Goal: Task Accomplishment & Management: Manage account settings

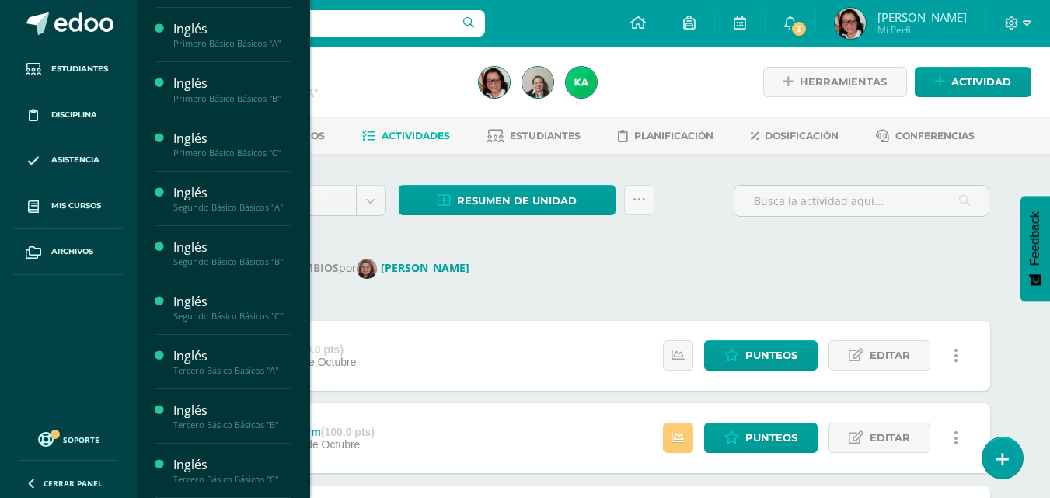
scroll to position [233, 0]
click at [245, 365] on div "Tercero Básico Básicos "A"" at bounding box center [232, 370] width 118 height 11
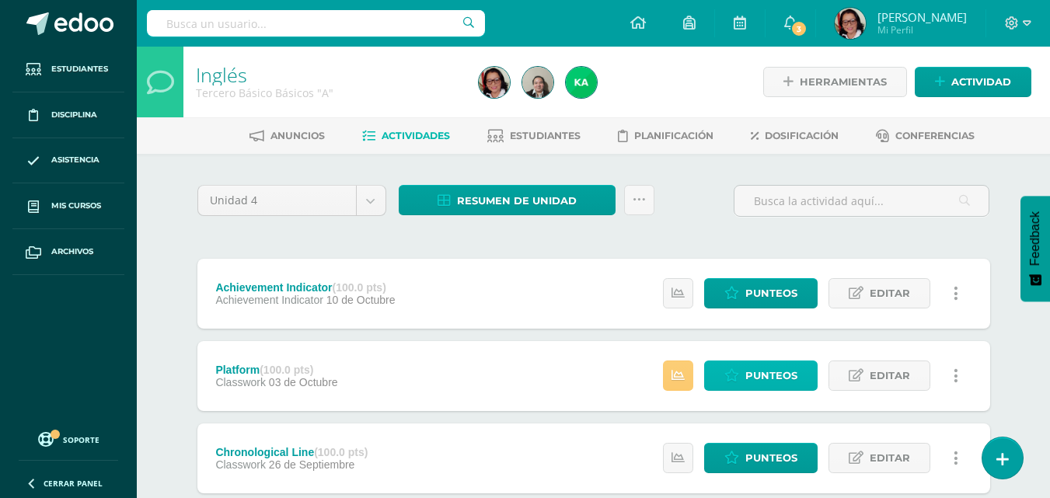
click at [769, 372] on span "Punteos" at bounding box center [771, 375] width 52 height 29
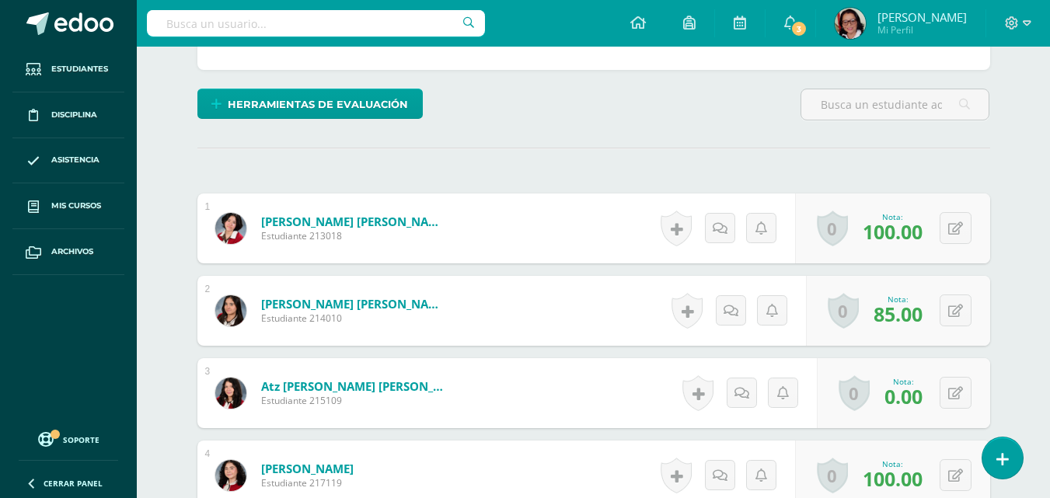
scroll to position [368, 0]
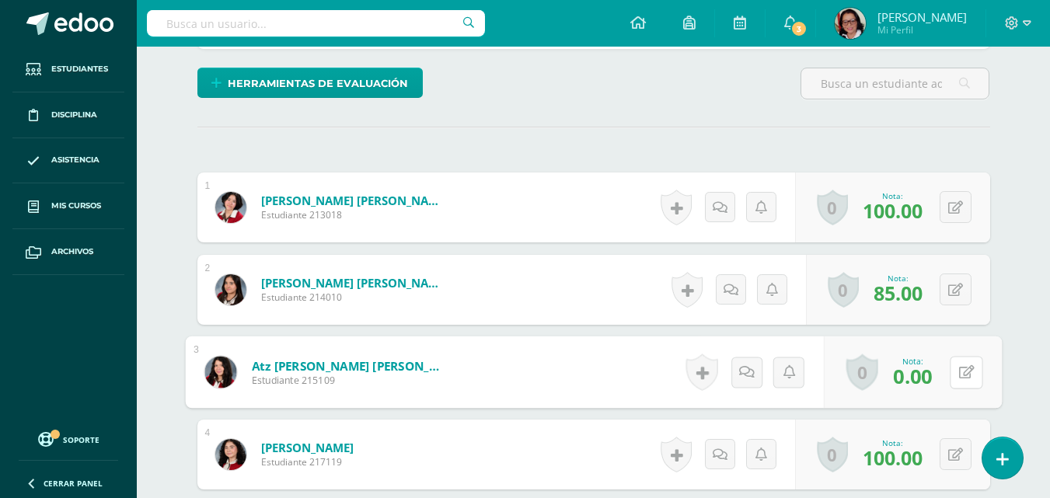
click at [958, 368] on icon at bounding box center [966, 371] width 16 height 13
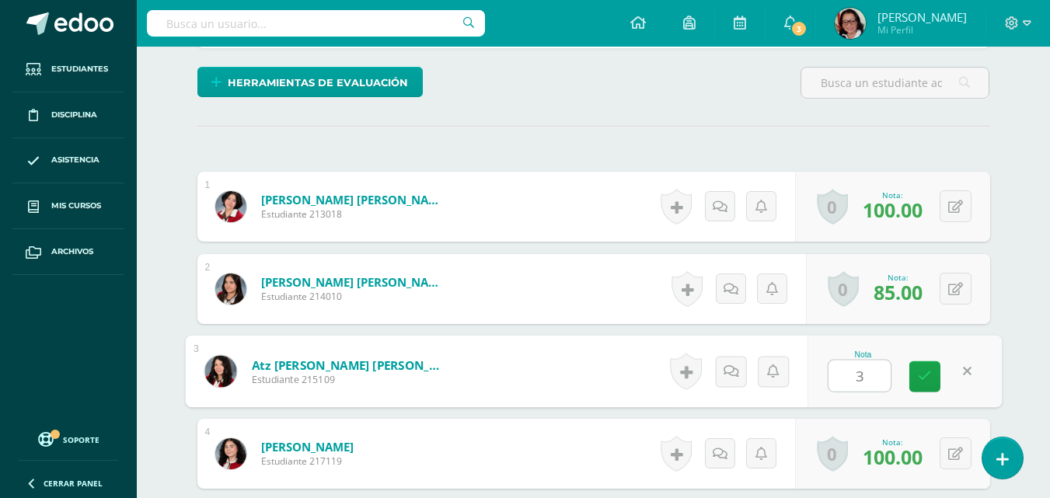
type input "30"
click at [930, 376] on icon at bounding box center [925, 376] width 14 height 13
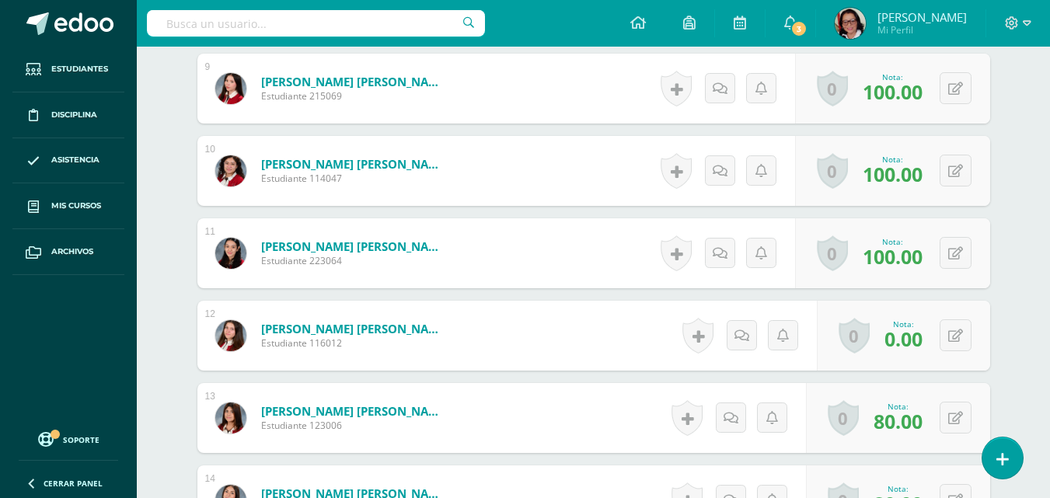
scroll to position [1146, 0]
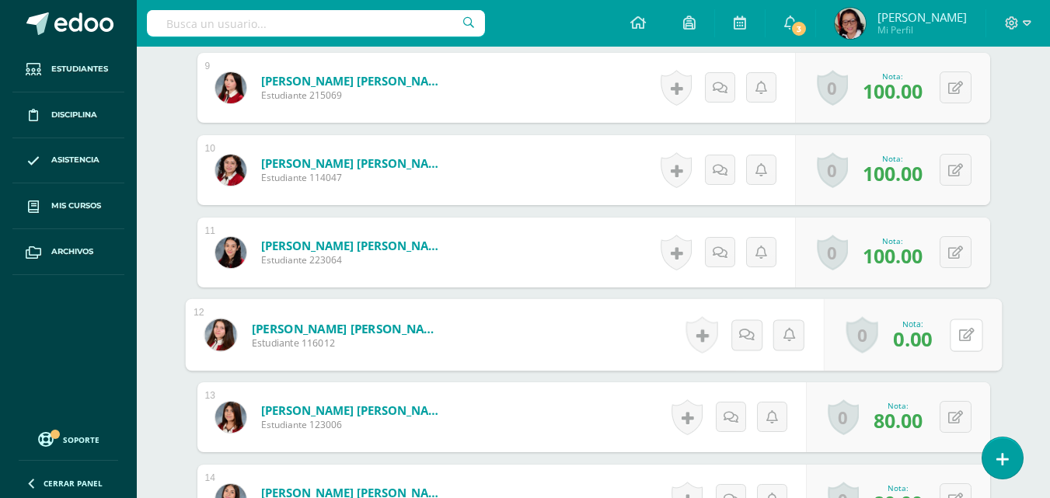
click at [951, 330] on button at bounding box center [966, 335] width 33 height 33
type input "30"
click at [923, 340] on icon at bounding box center [925, 339] width 14 height 13
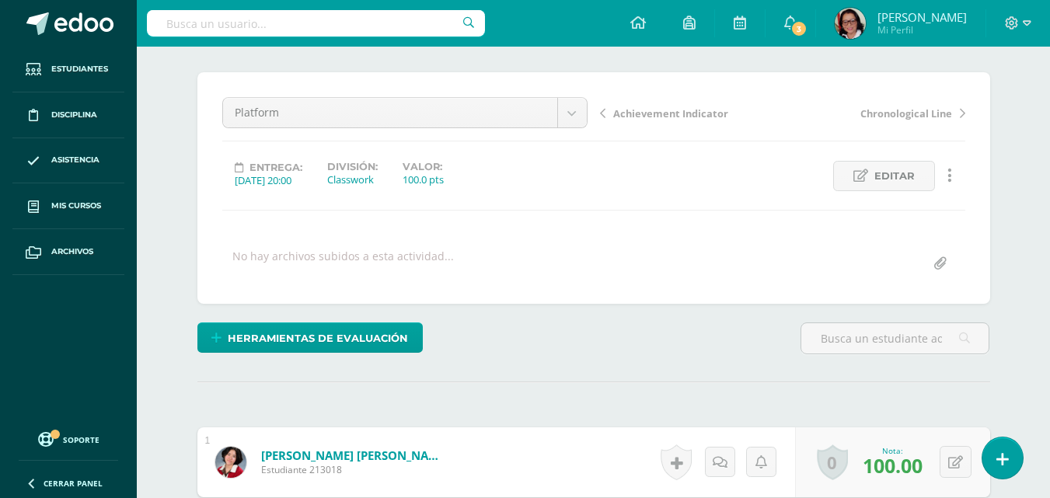
scroll to position [0, 0]
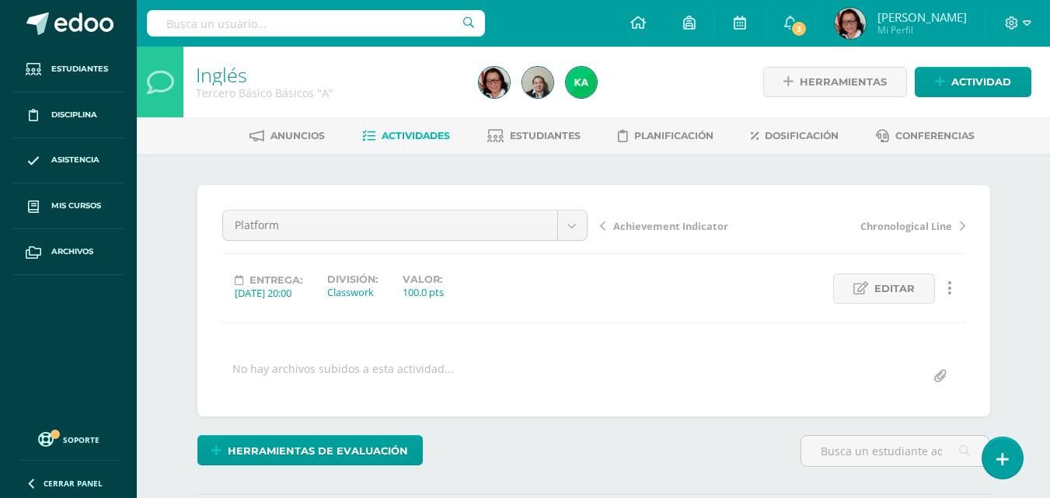
click at [432, 132] on span "Actividades" at bounding box center [416, 136] width 68 height 12
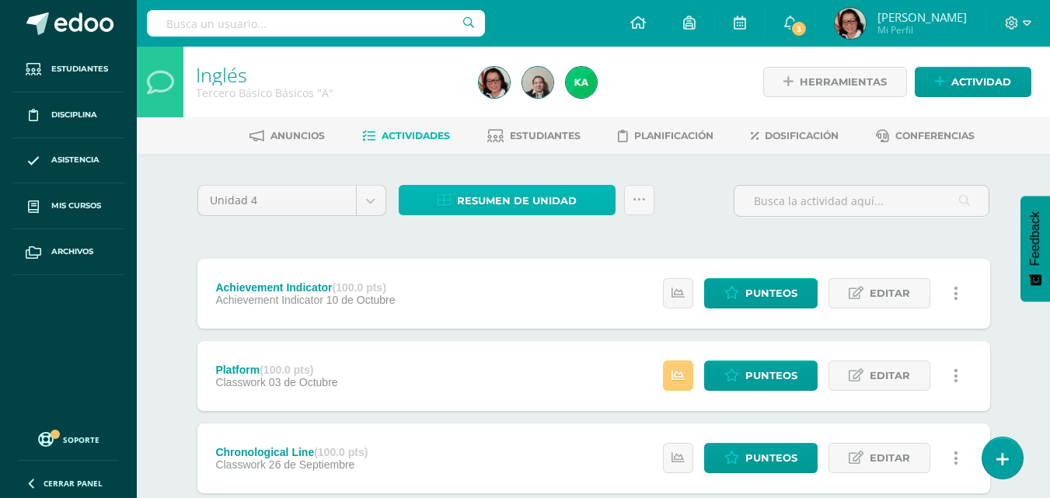
click at [556, 201] on span "Resumen de unidad" at bounding box center [517, 201] width 120 height 29
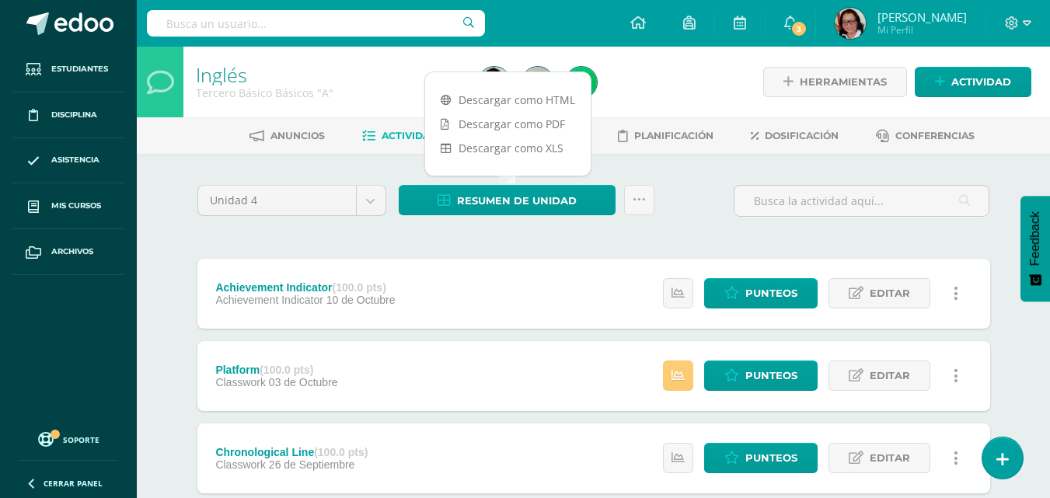
click at [540, 120] on link "Descargar como PDF" at bounding box center [508, 124] width 166 height 24
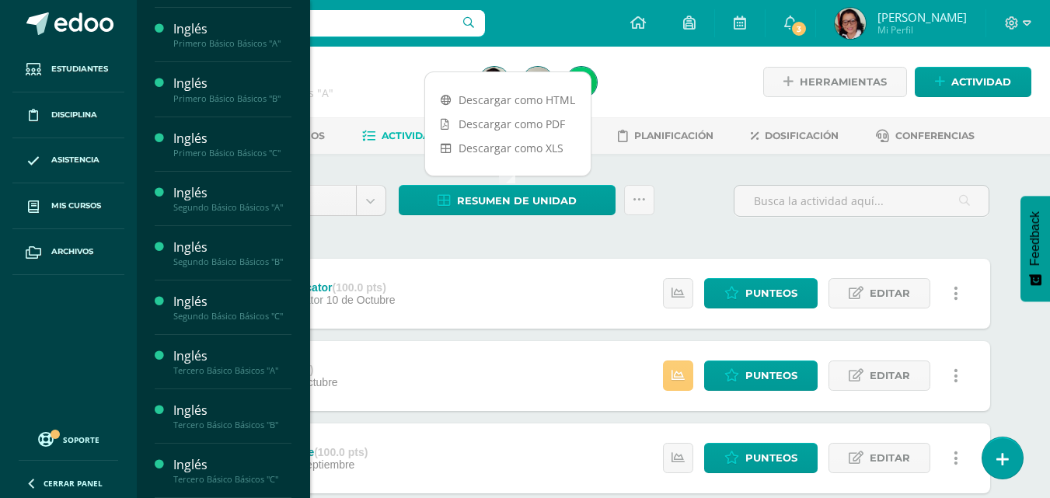
scroll to position [312, 0]
click at [265, 420] on div "Tercero Básico Básicos "B"" at bounding box center [232, 425] width 118 height 11
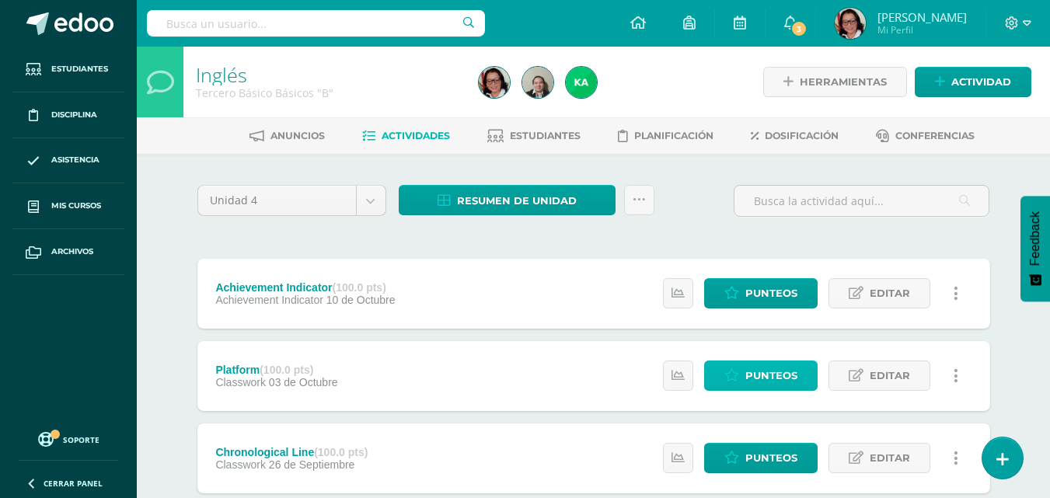
click at [769, 368] on span "Punteos" at bounding box center [771, 375] width 52 height 29
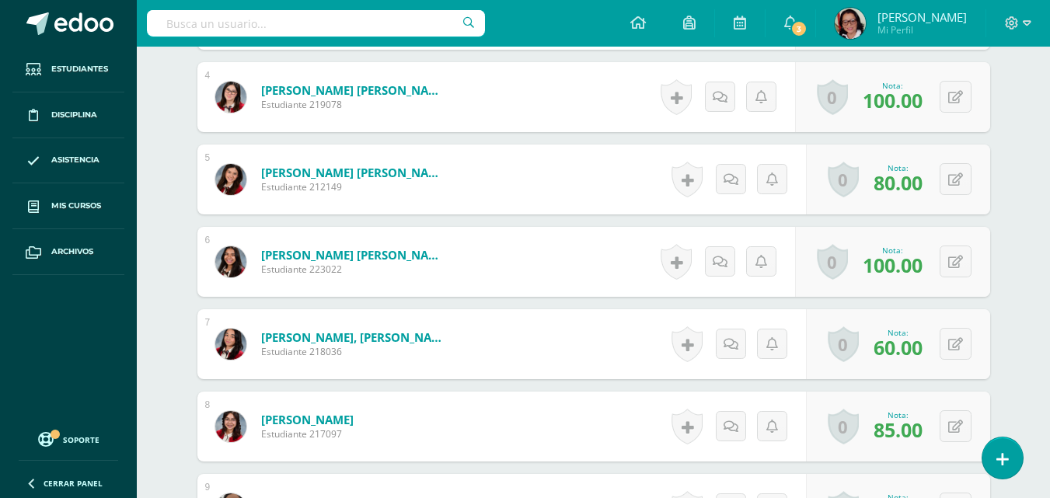
scroll to position [758, 0]
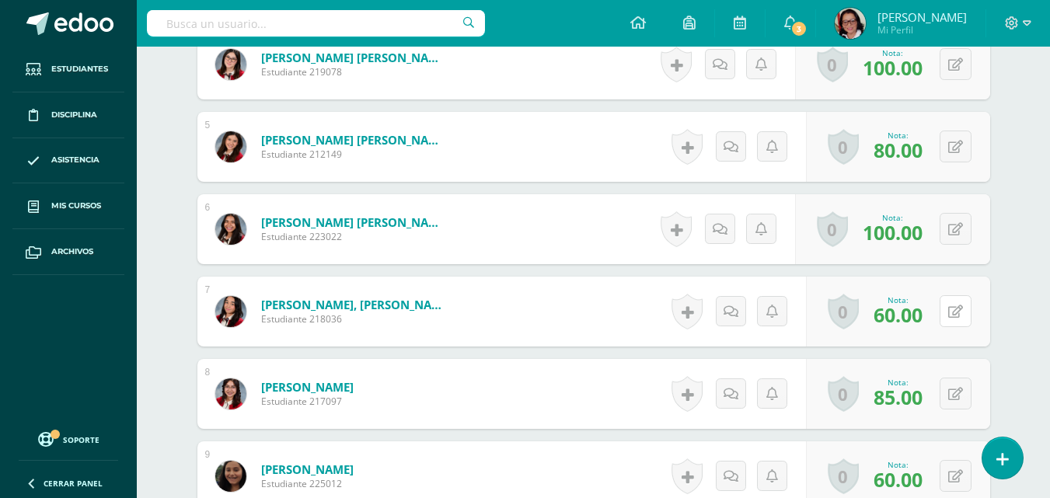
click at [953, 308] on button at bounding box center [956, 311] width 32 height 32
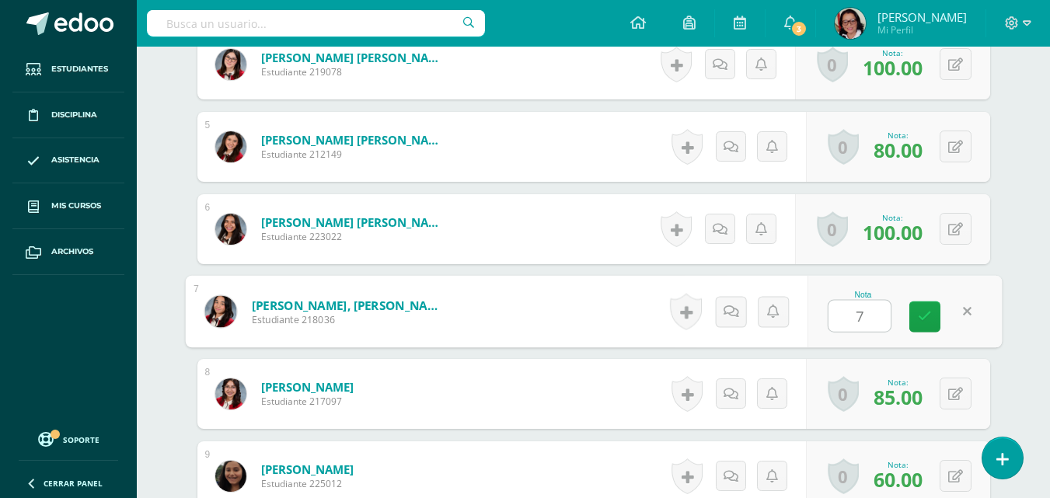
type input "70"
click at [921, 312] on icon at bounding box center [925, 316] width 14 height 13
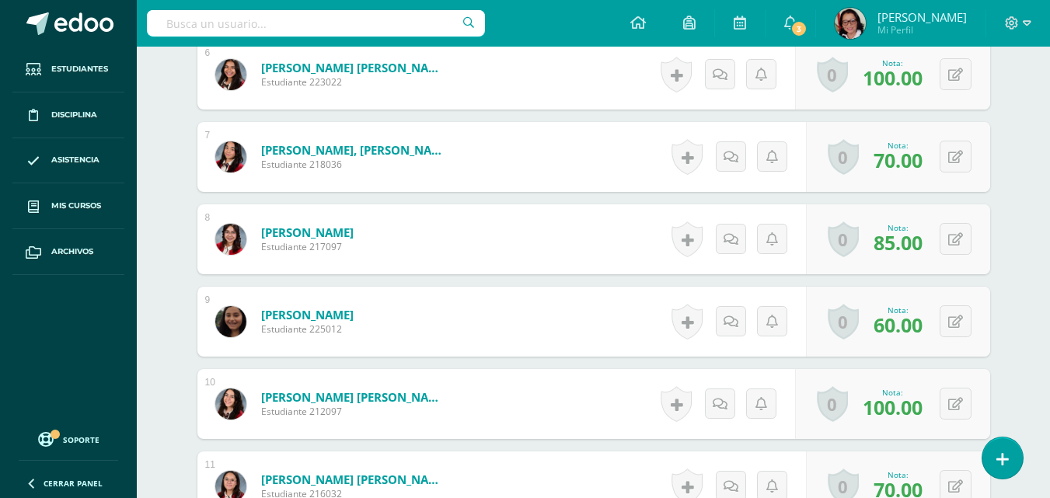
scroll to position [913, 0]
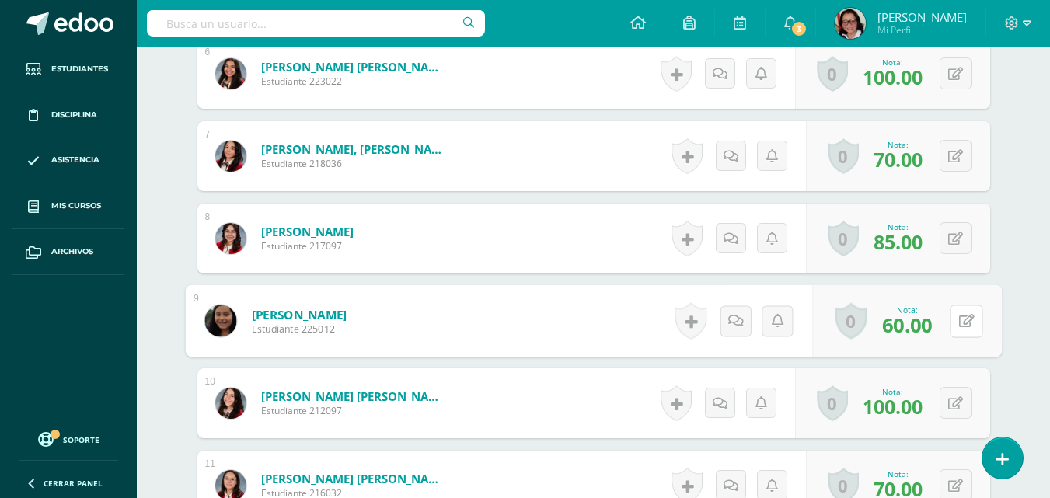
click at [960, 319] on icon at bounding box center [966, 320] width 16 height 13
type input "70"
click at [927, 329] on icon at bounding box center [925, 325] width 14 height 13
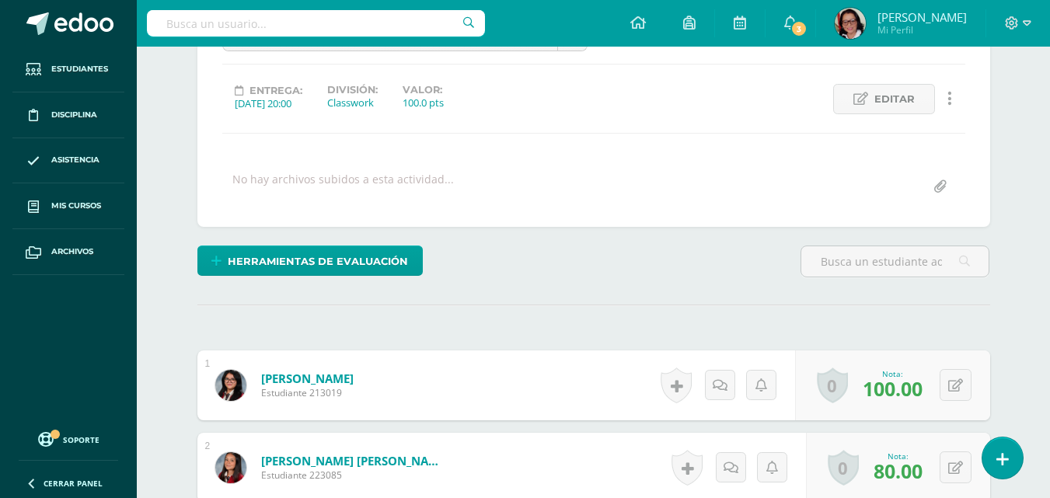
scroll to position [0, 0]
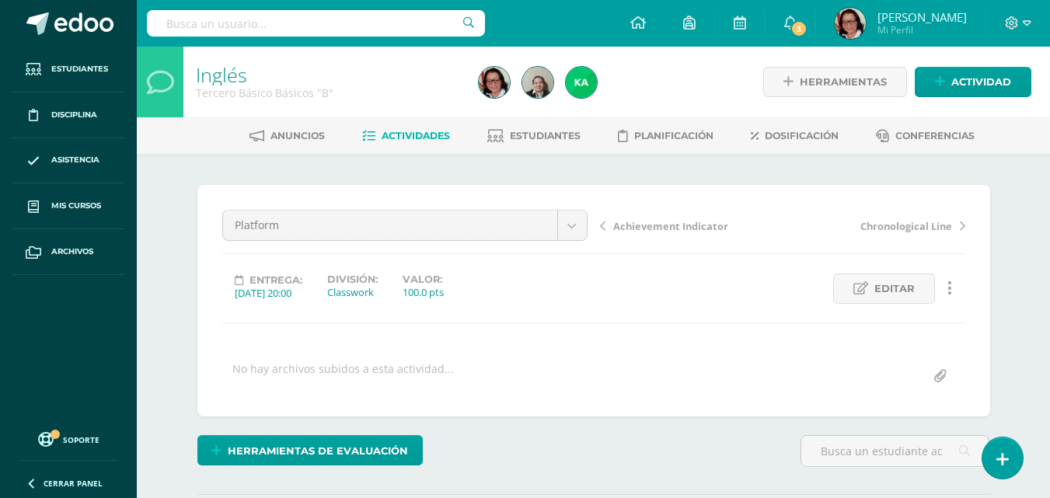
click at [400, 134] on span "Actividades" at bounding box center [416, 136] width 68 height 12
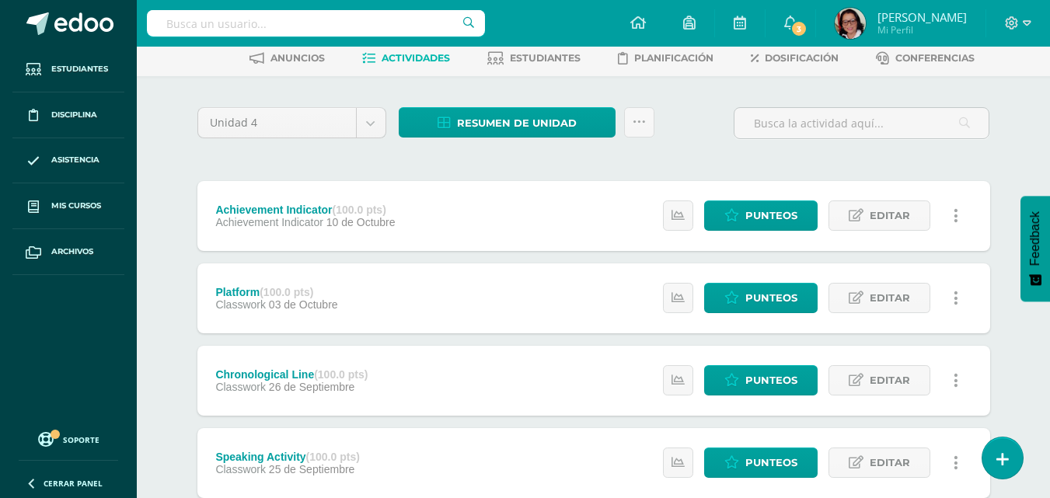
scroll to position [233, 0]
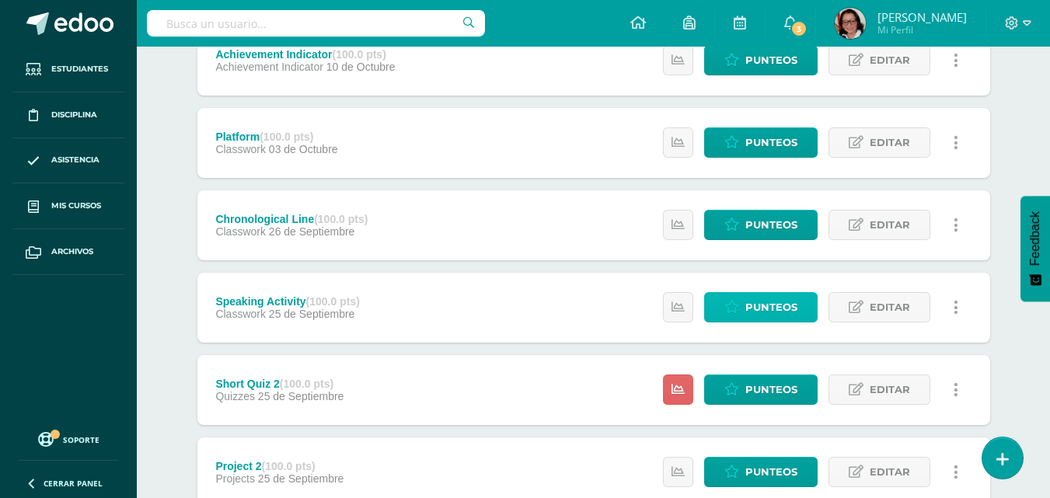
click at [766, 308] on span "Punteos" at bounding box center [771, 307] width 52 height 29
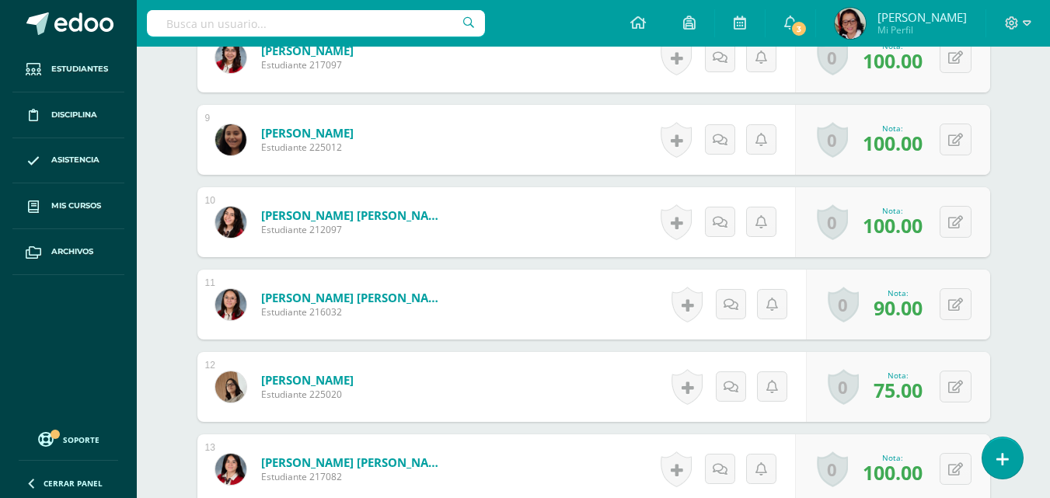
scroll to position [1146, 0]
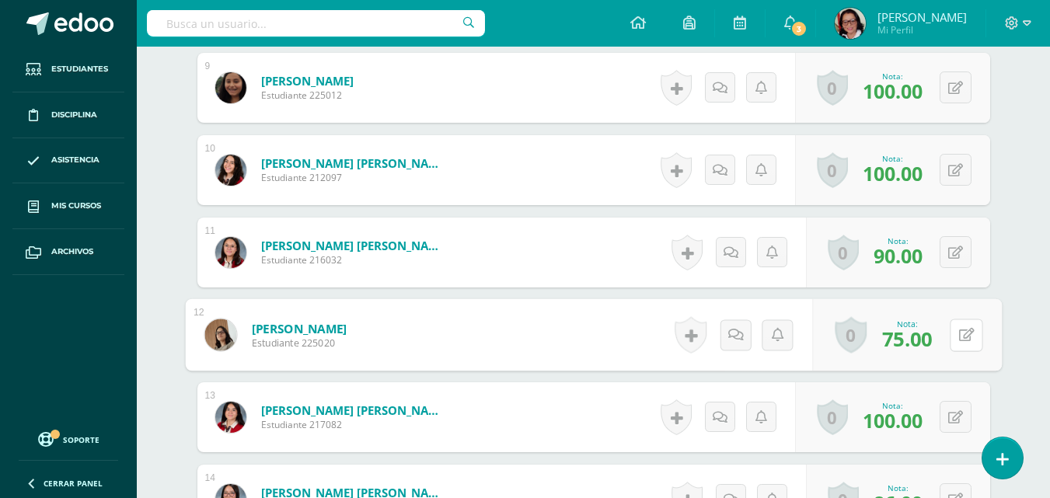
click at [957, 333] on button at bounding box center [966, 335] width 33 height 33
type input "80"
click at [920, 342] on icon at bounding box center [925, 339] width 14 height 13
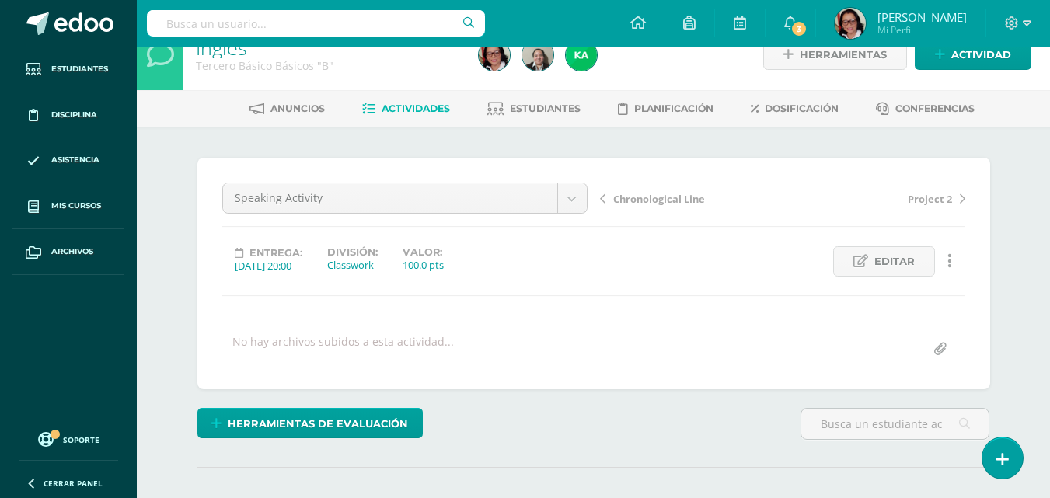
scroll to position [0, 0]
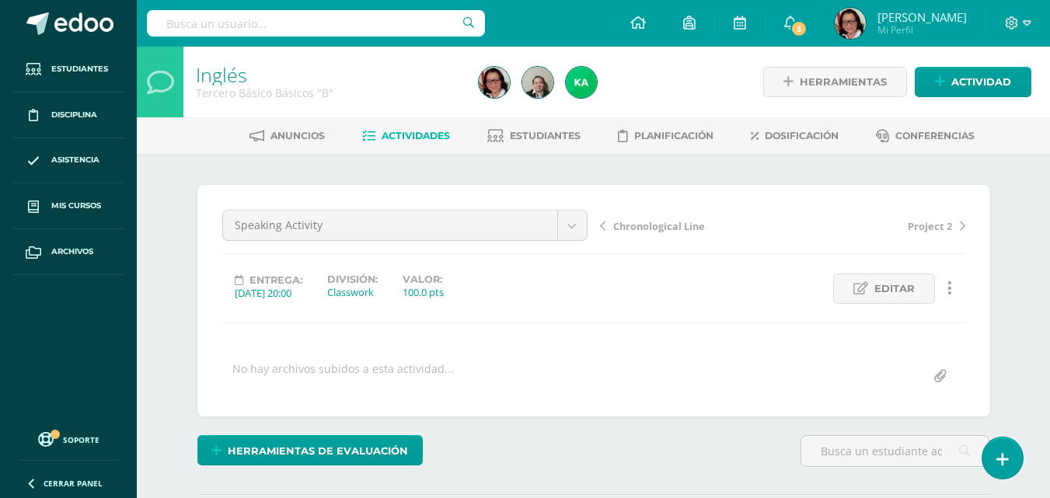
click at [413, 131] on span "Actividades" at bounding box center [416, 136] width 68 height 12
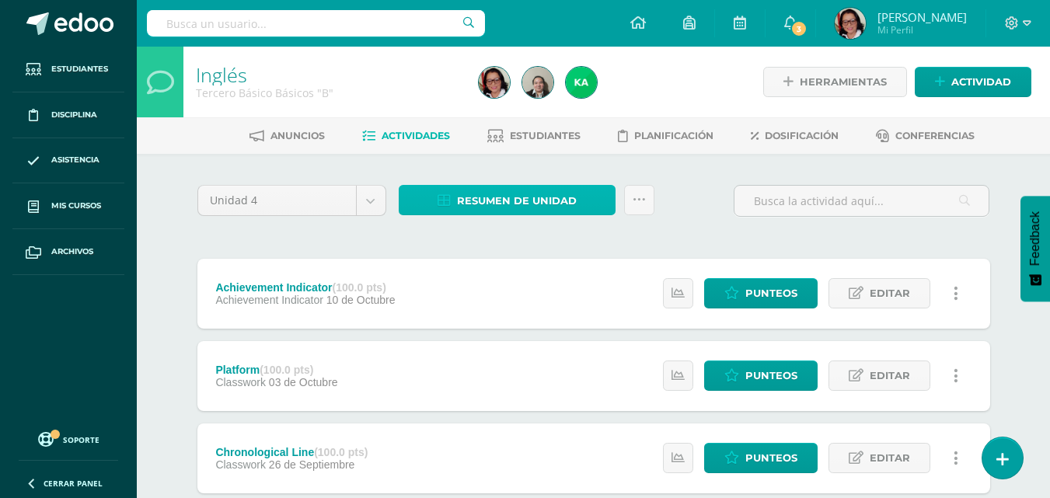
click at [549, 198] on span "Resumen de unidad" at bounding box center [517, 201] width 120 height 29
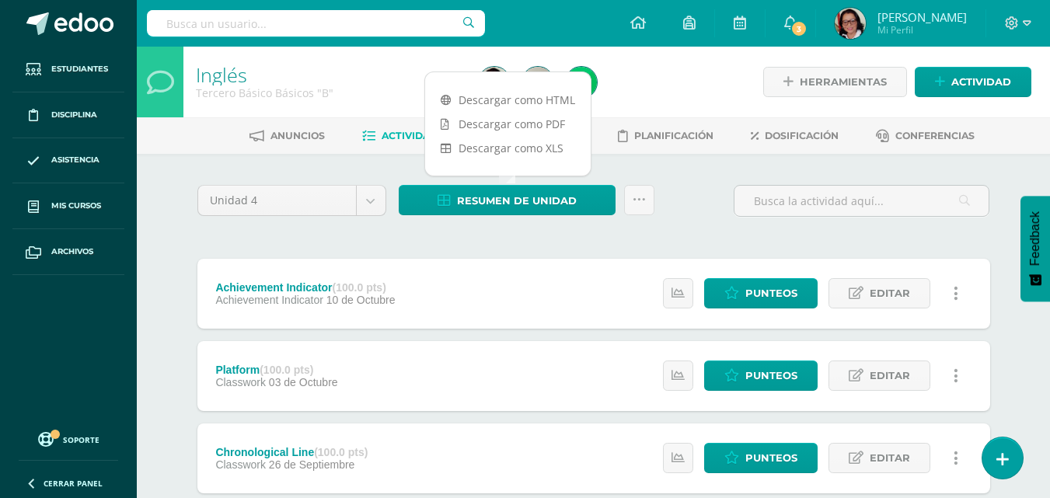
click at [519, 120] on link "Descargar como PDF" at bounding box center [508, 124] width 166 height 24
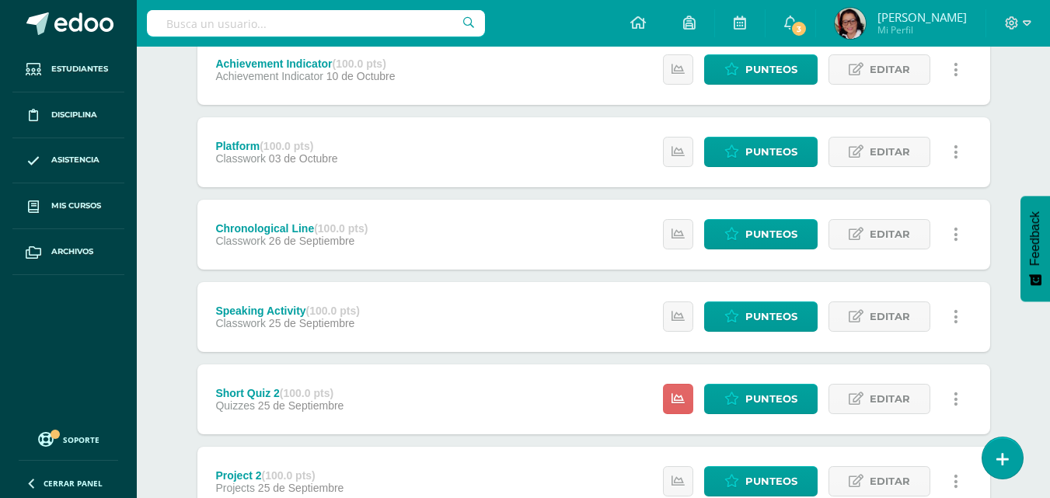
scroll to position [311, 0]
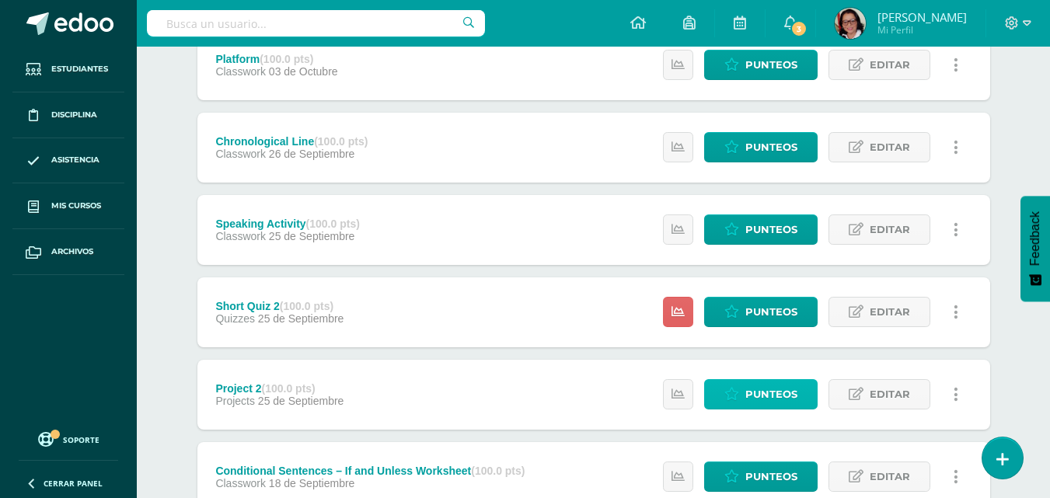
click at [771, 391] on span "Punteos" at bounding box center [771, 394] width 52 height 29
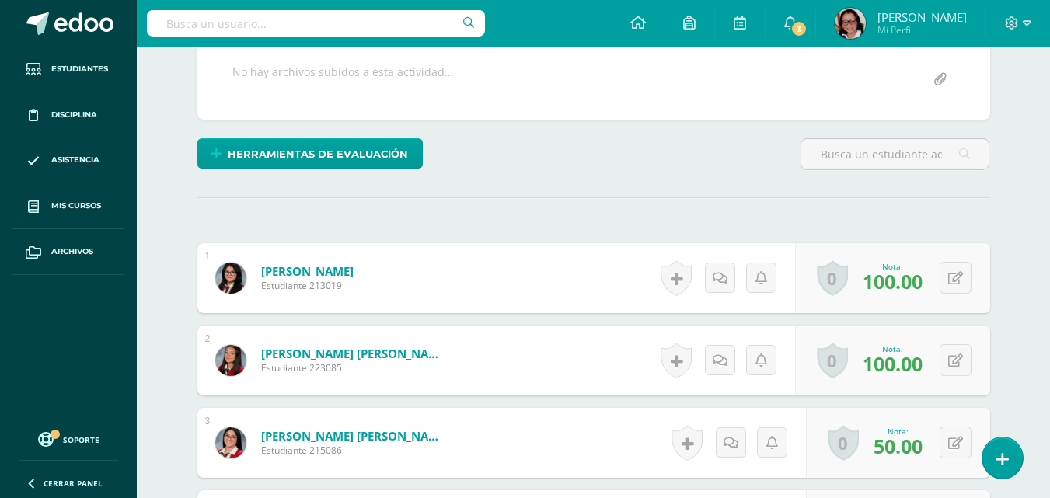
scroll to position [323, 0]
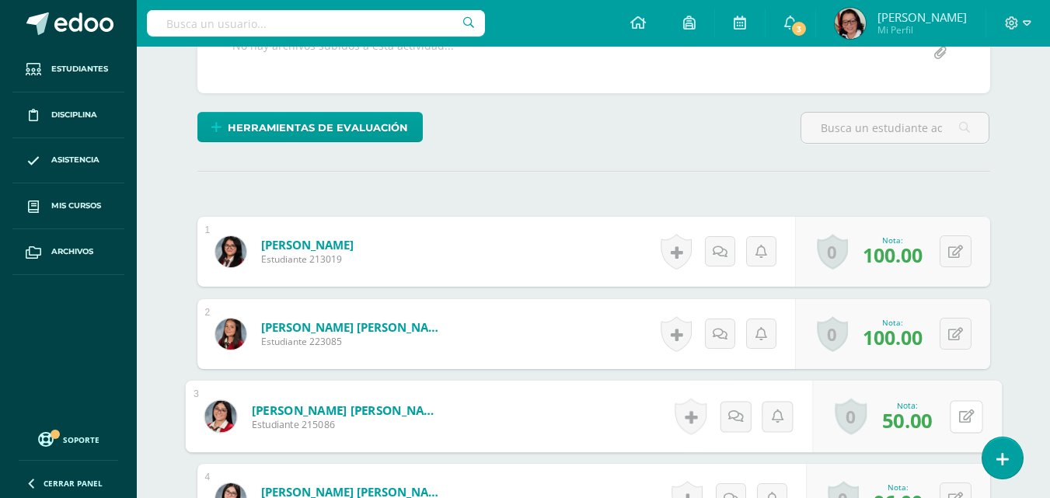
click at [958, 420] on button at bounding box center [966, 416] width 33 height 33
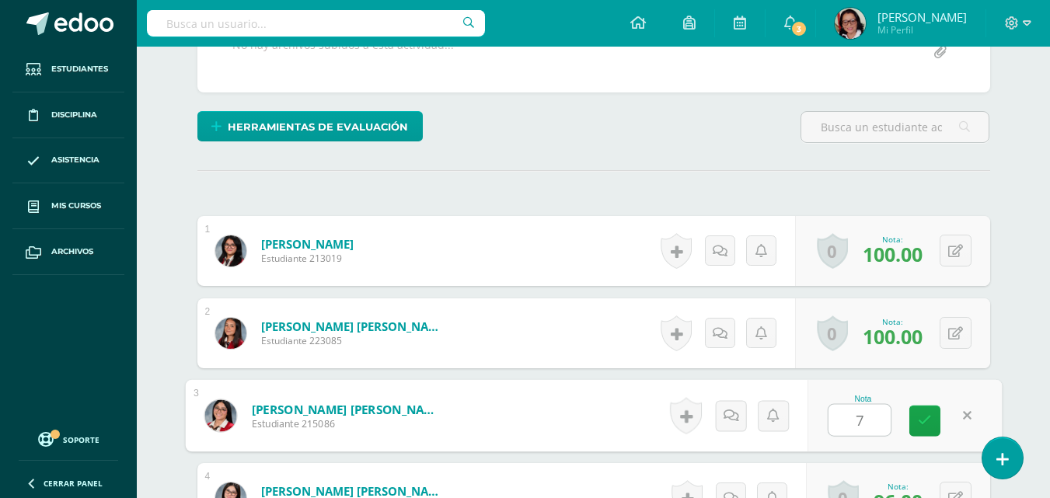
type input "70"
click at [929, 429] on link at bounding box center [924, 420] width 31 height 31
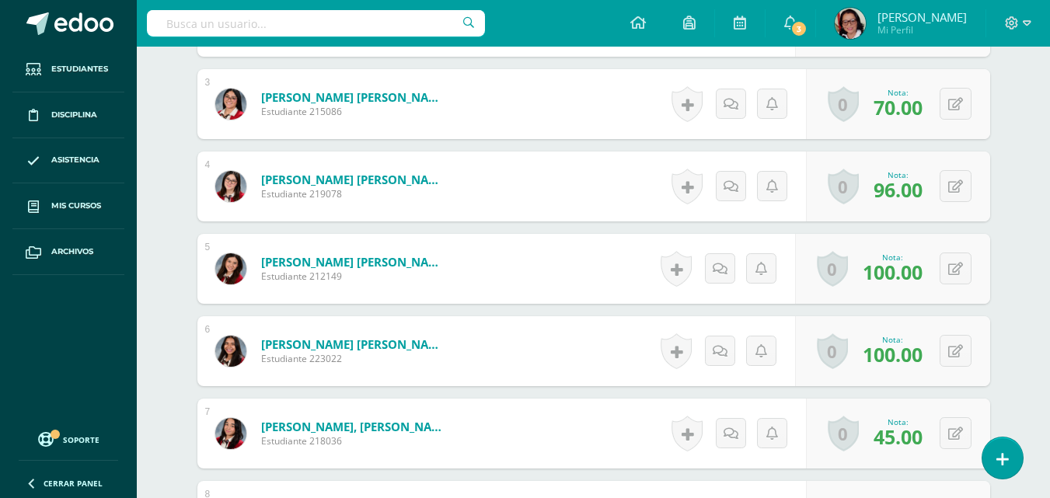
scroll to position [713, 0]
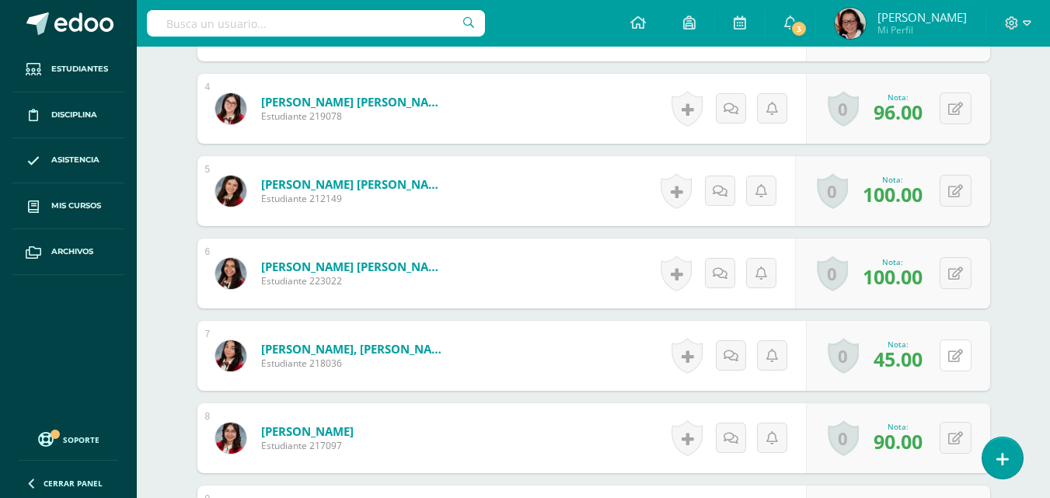
click at [960, 350] on icon at bounding box center [955, 356] width 15 height 13
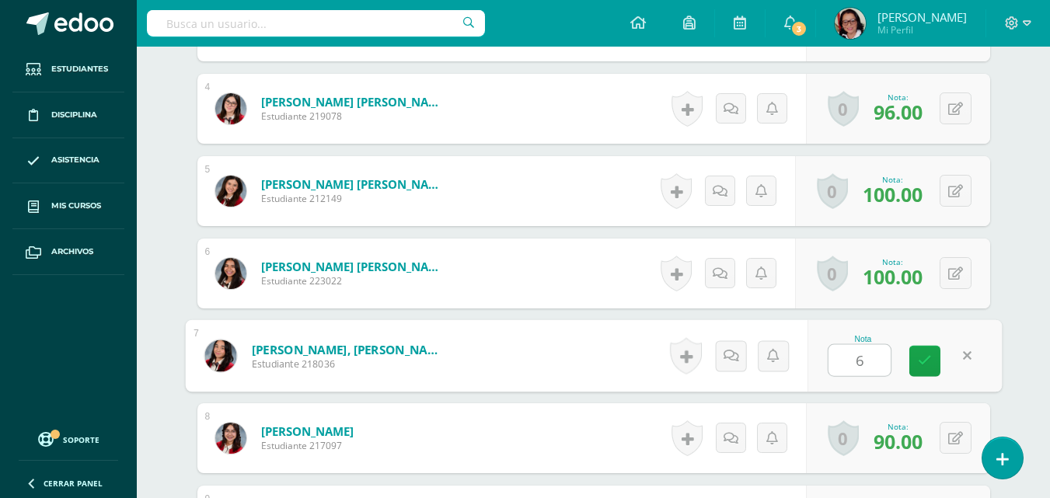
type input "65"
click at [932, 359] on link at bounding box center [924, 361] width 31 height 31
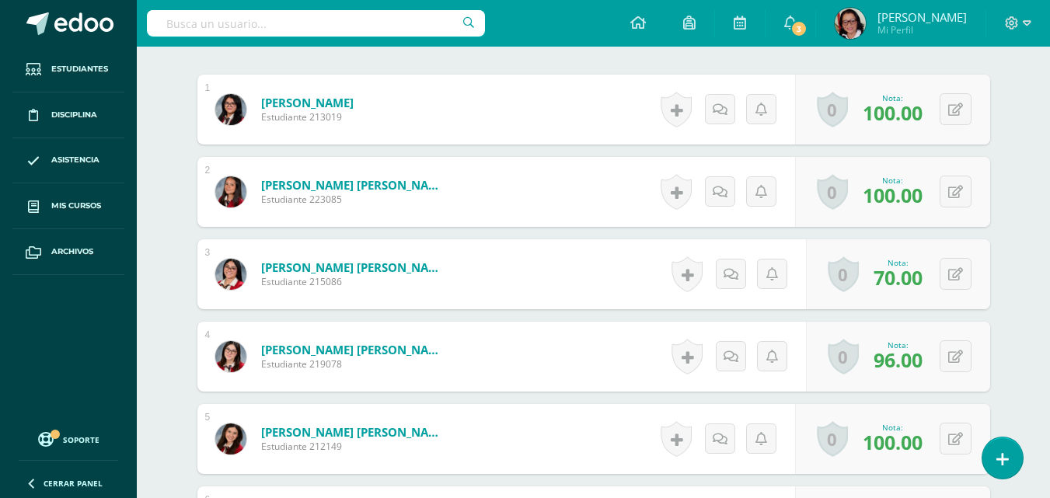
scroll to position [0, 0]
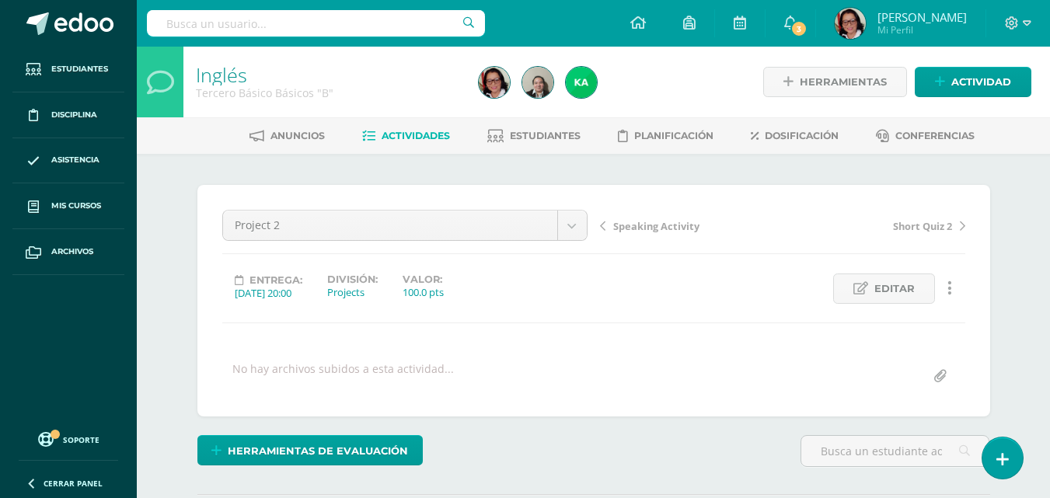
click at [420, 128] on link "Actividades" at bounding box center [406, 136] width 88 height 25
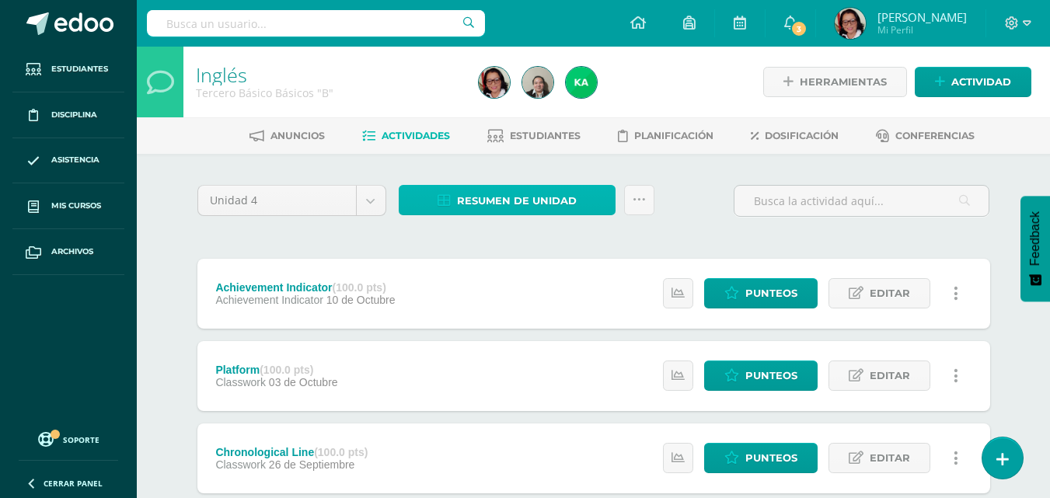
click at [550, 196] on span "Resumen de unidad" at bounding box center [517, 201] width 120 height 29
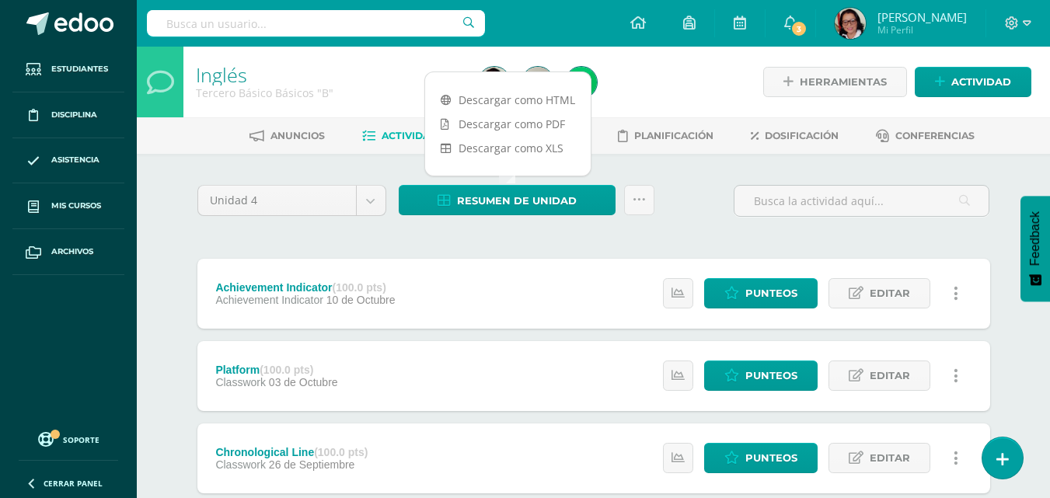
click at [553, 126] on link "Descargar como PDF" at bounding box center [508, 124] width 166 height 24
